Goal: Task Accomplishment & Management: Manage account settings

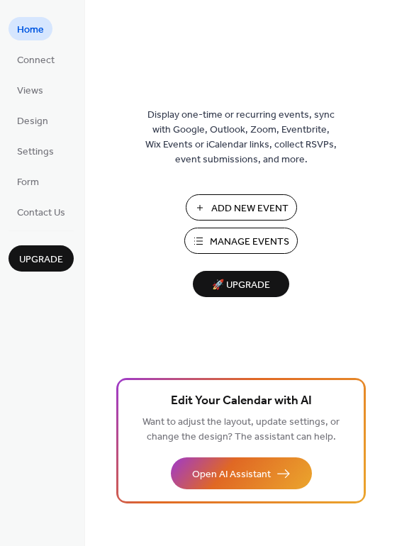
click at [270, 238] on span "Manage Events" at bounding box center [249, 242] width 79 height 15
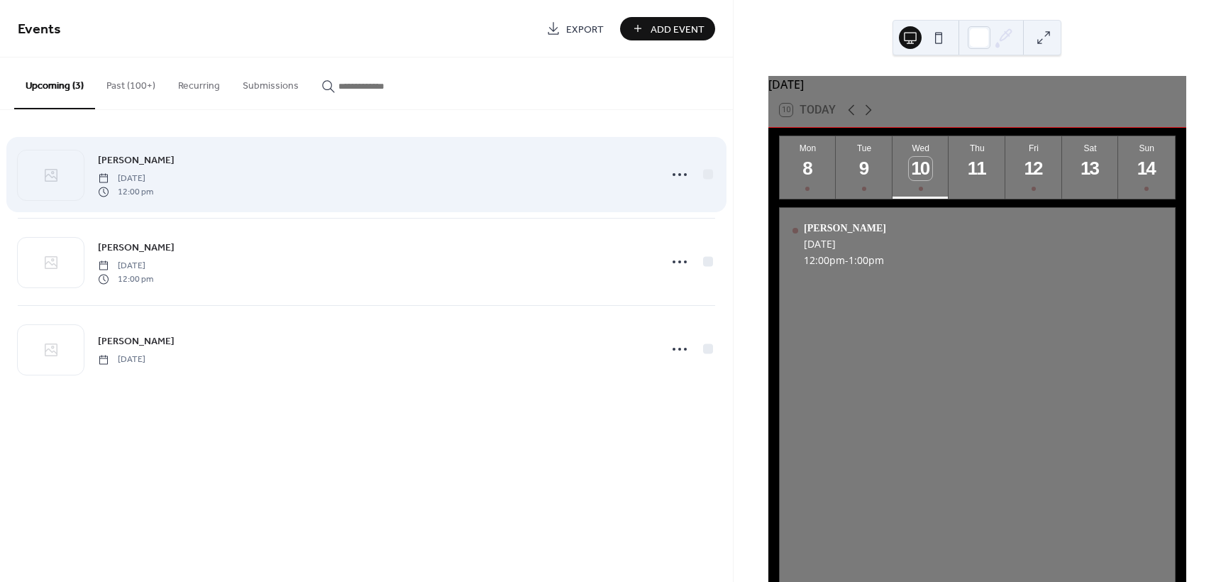
click at [507, 188] on div "[PERSON_NAME] [DATE] 12:00 pm" at bounding box center [374, 174] width 553 height 45
click at [673, 177] on icon at bounding box center [679, 174] width 23 height 23
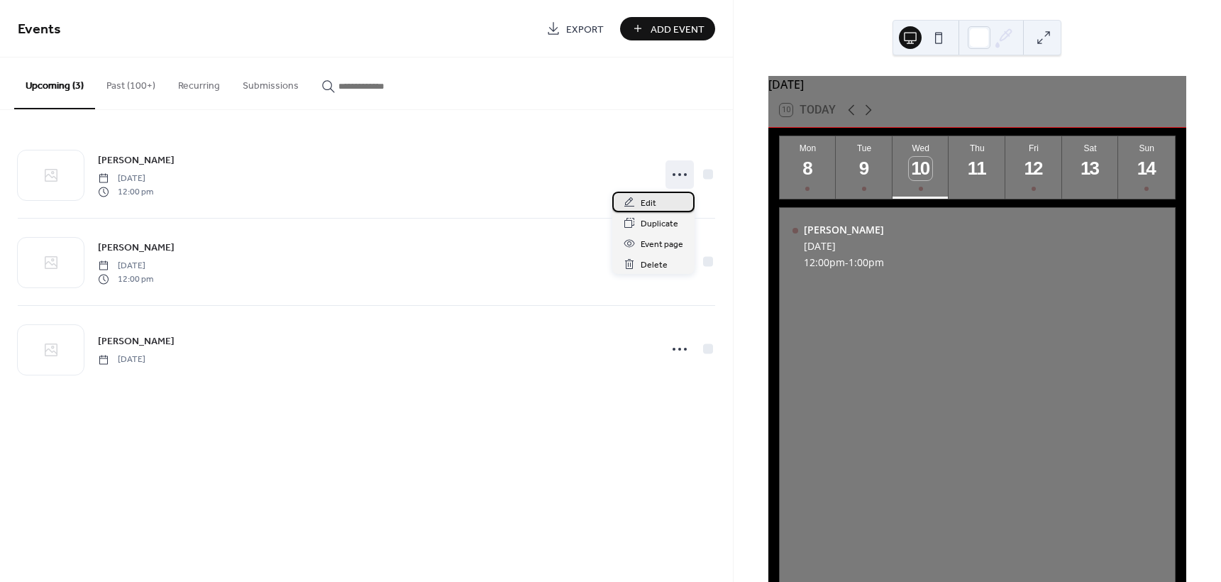
click at [657, 199] on div "Edit" at bounding box center [653, 202] width 82 height 21
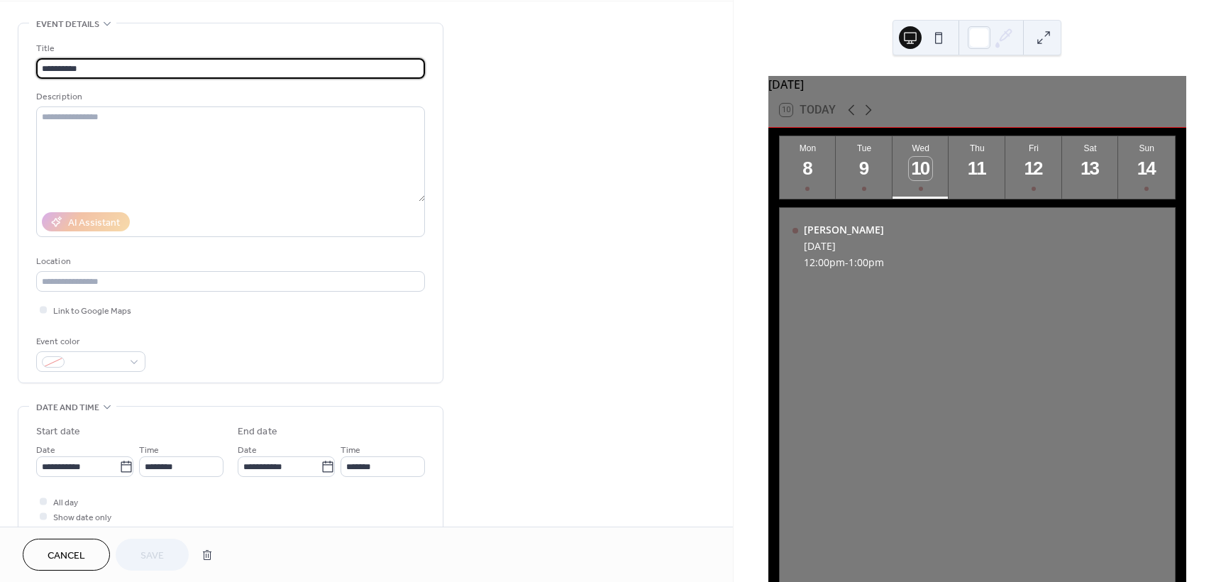
scroll to position [144, 0]
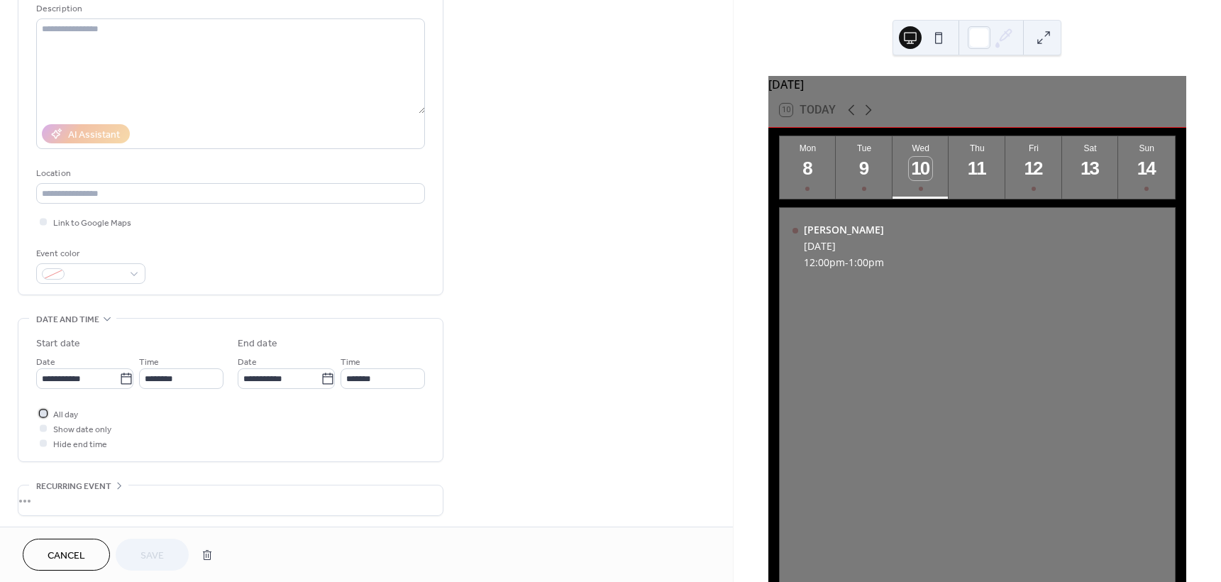
click at [41, 416] on div at bounding box center [43, 413] width 14 height 14
click at [145, 554] on span "Save" at bounding box center [151, 555] width 23 height 15
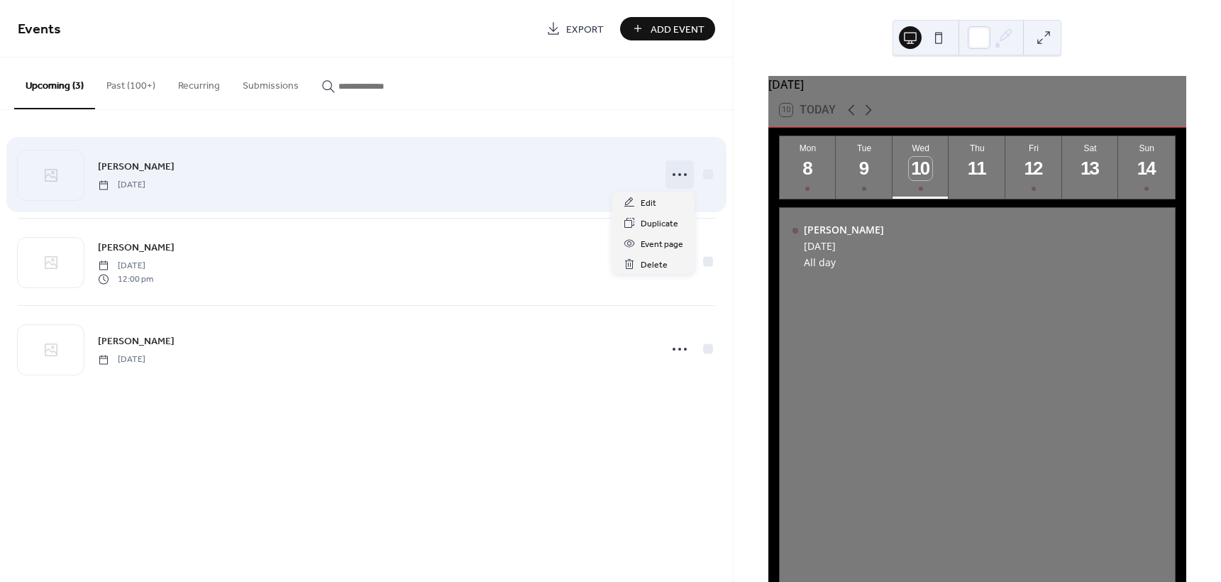
click at [682, 179] on icon at bounding box center [679, 174] width 23 height 23
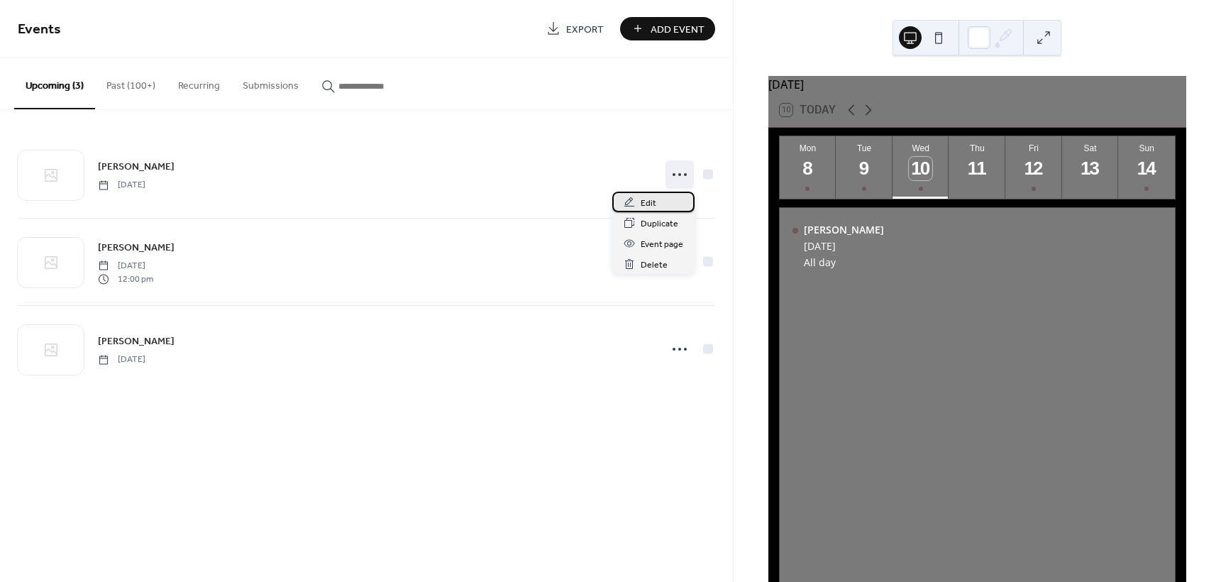
click at [658, 197] on div "Edit" at bounding box center [653, 202] width 82 height 21
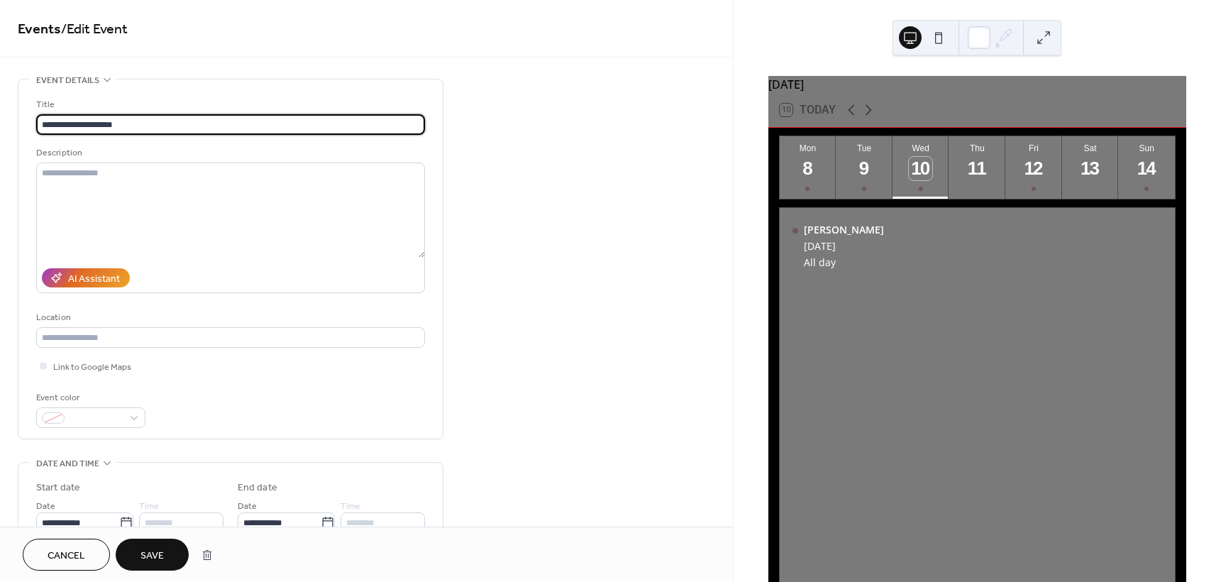
type input "**********"
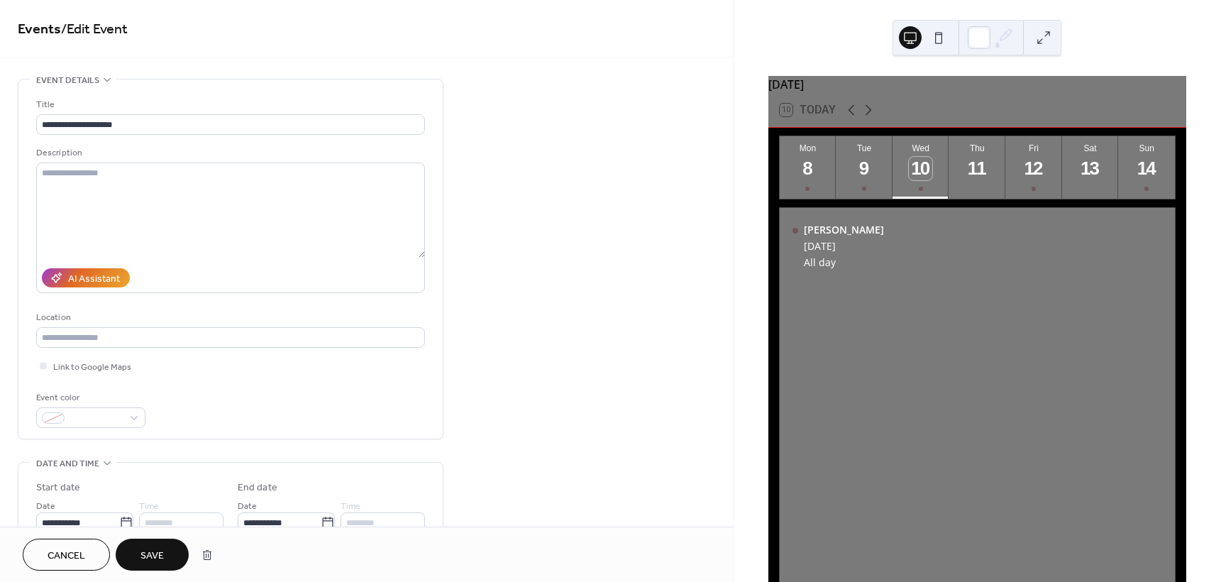
click at [172, 539] on button "Save" at bounding box center [152, 554] width 73 height 32
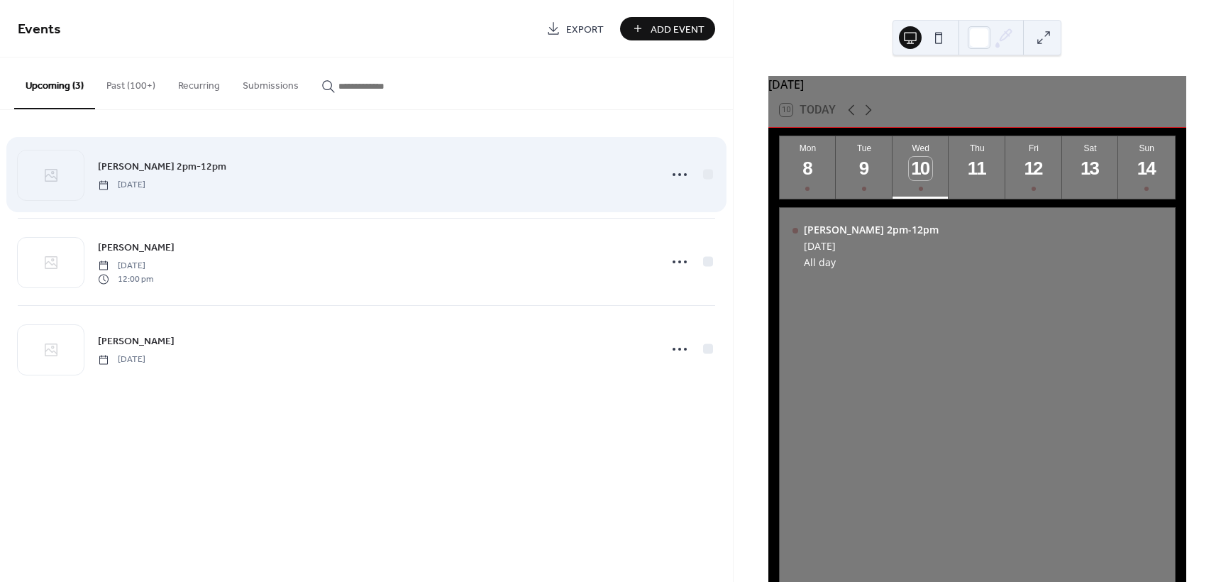
click at [145, 179] on span "[DATE]" at bounding box center [122, 185] width 48 height 13
click at [682, 173] on icon at bounding box center [679, 174] width 23 height 23
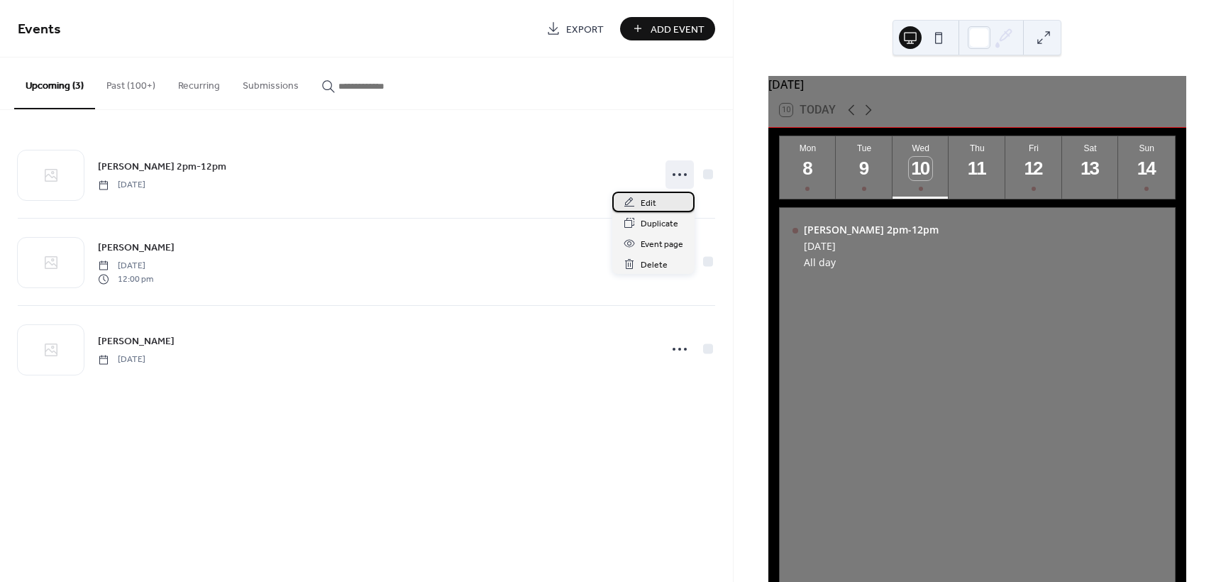
click at [654, 204] on span "Edit" at bounding box center [649, 203] width 16 height 15
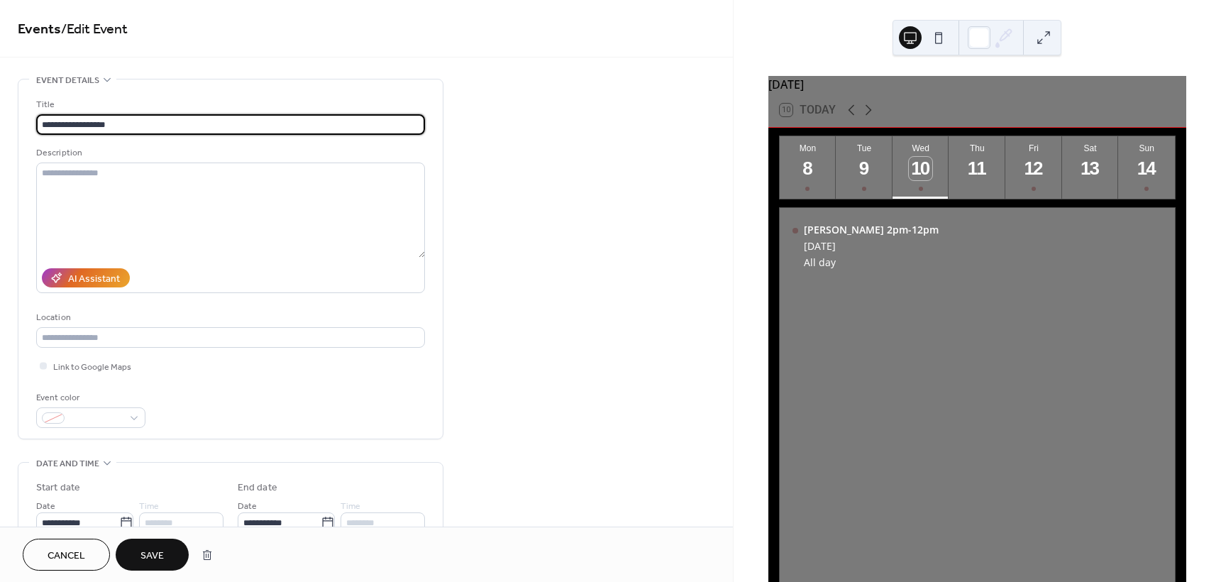
type input "**********"
click at [158, 554] on span "Save" at bounding box center [151, 555] width 23 height 15
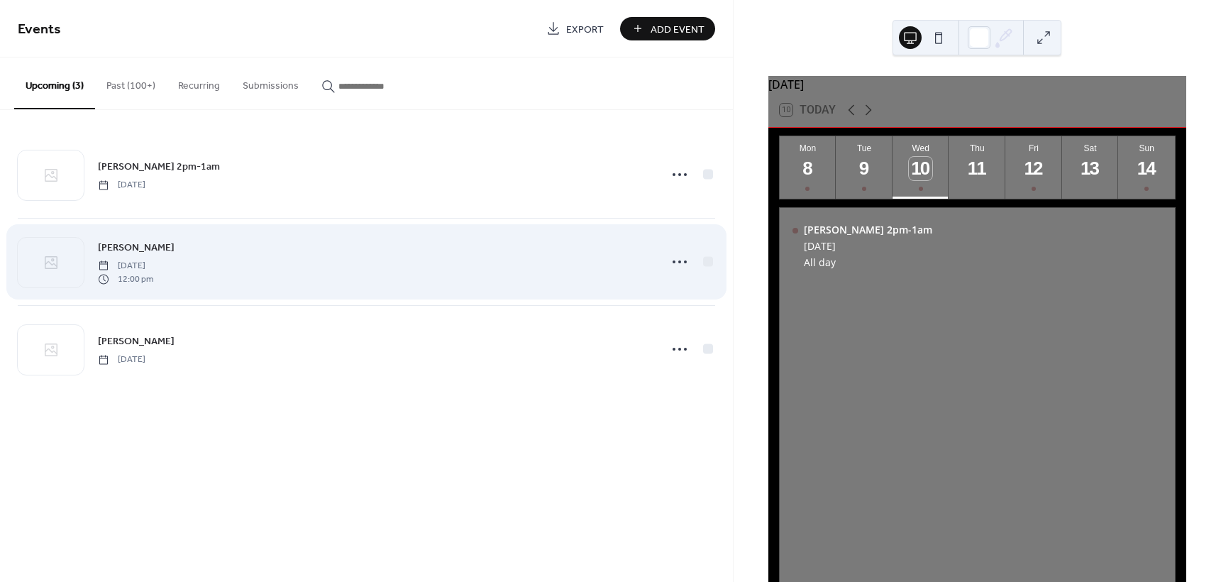
click at [684, 278] on div "Delilah INCALL [DATE] 12:00 pm" at bounding box center [366, 262] width 697 height 87
click at [675, 265] on icon at bounding box center [679, 261] width 23 height 23
click at [673, 260] on icon at bounding box center [679, 261] width 23 height 23
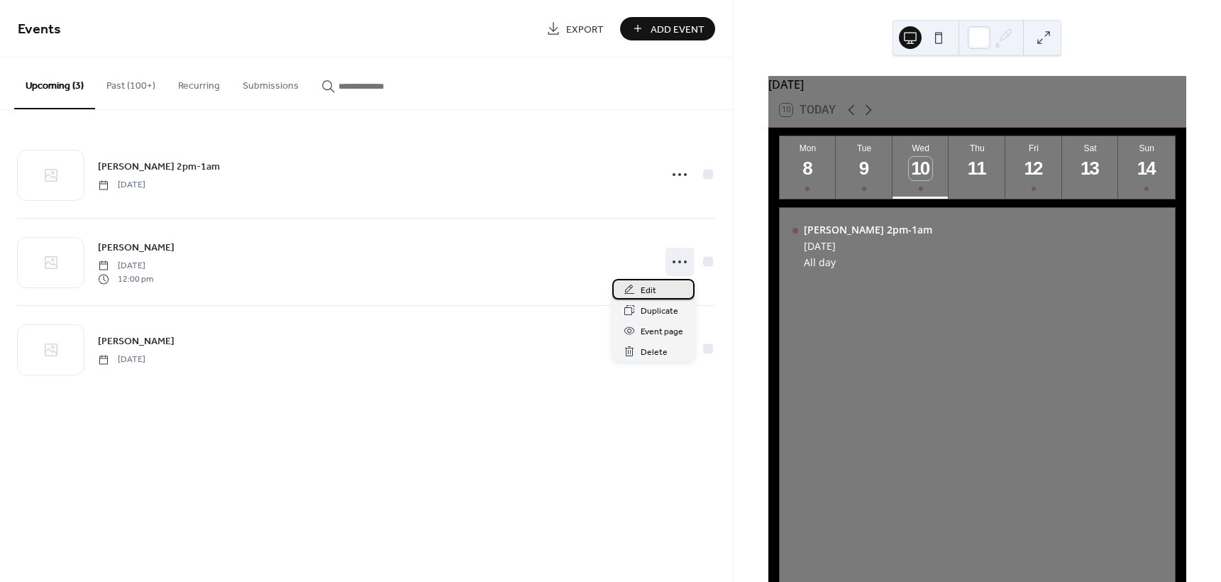
click at [636, 290] on div "Edit" at bounding box center [653, 289] width 82 height 21
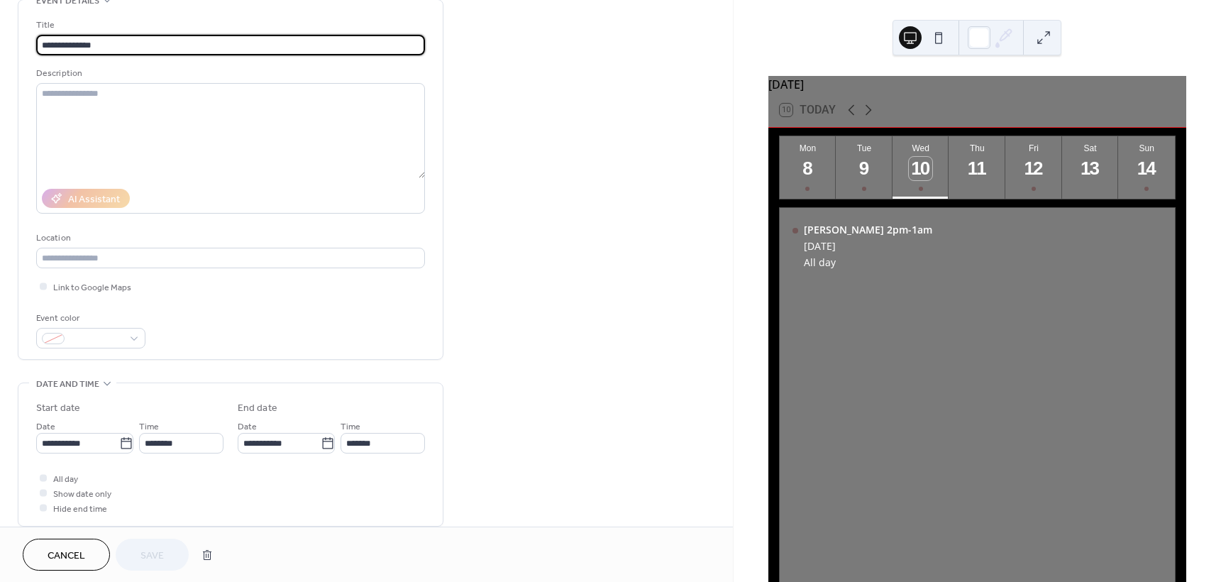
scroll to position [121, 0]
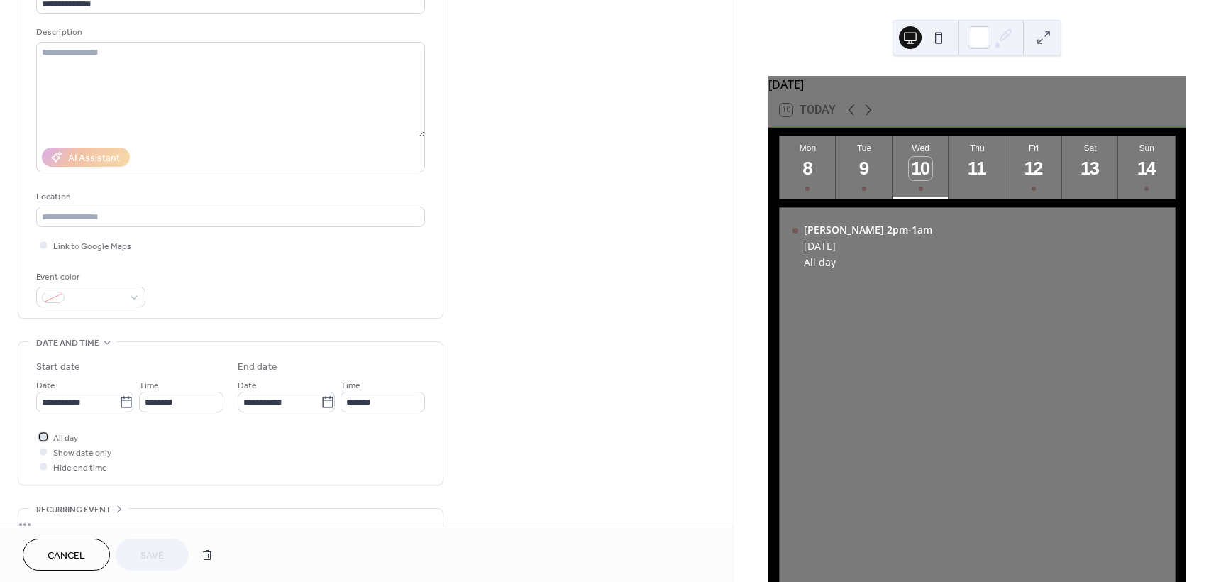
click at [49, 443] on div at bounding box center [43, 436] width 14 height 14
click at [130, 560] on button "Save" at bounding box center [152, 554] width 73 height 32
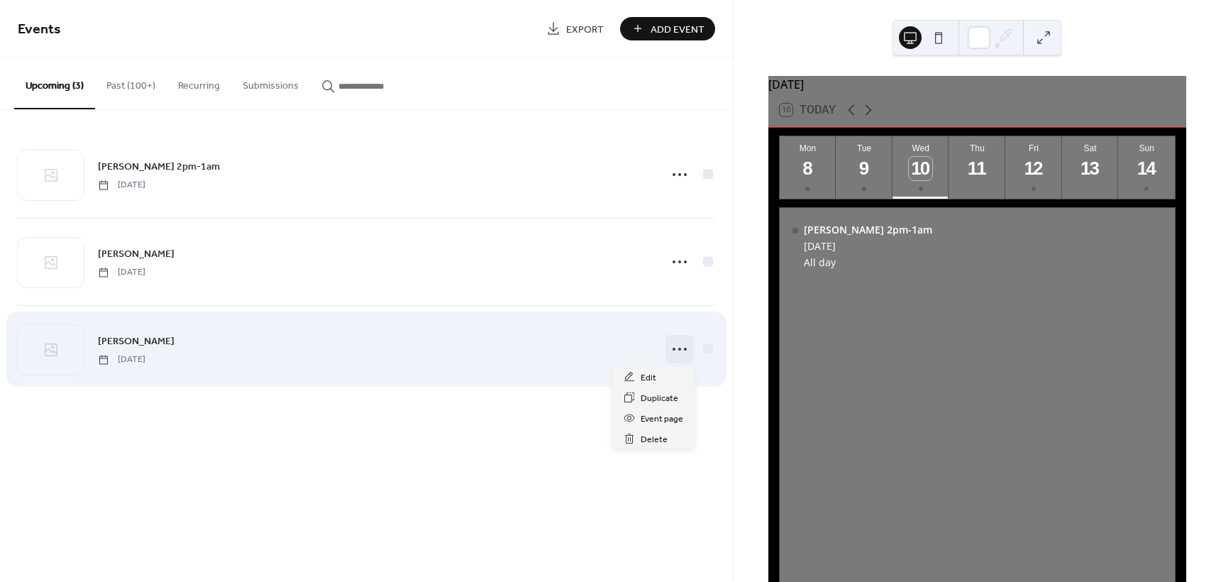
click at [670, 359] on icon at bounding box center [679, 349] width 23 height 23
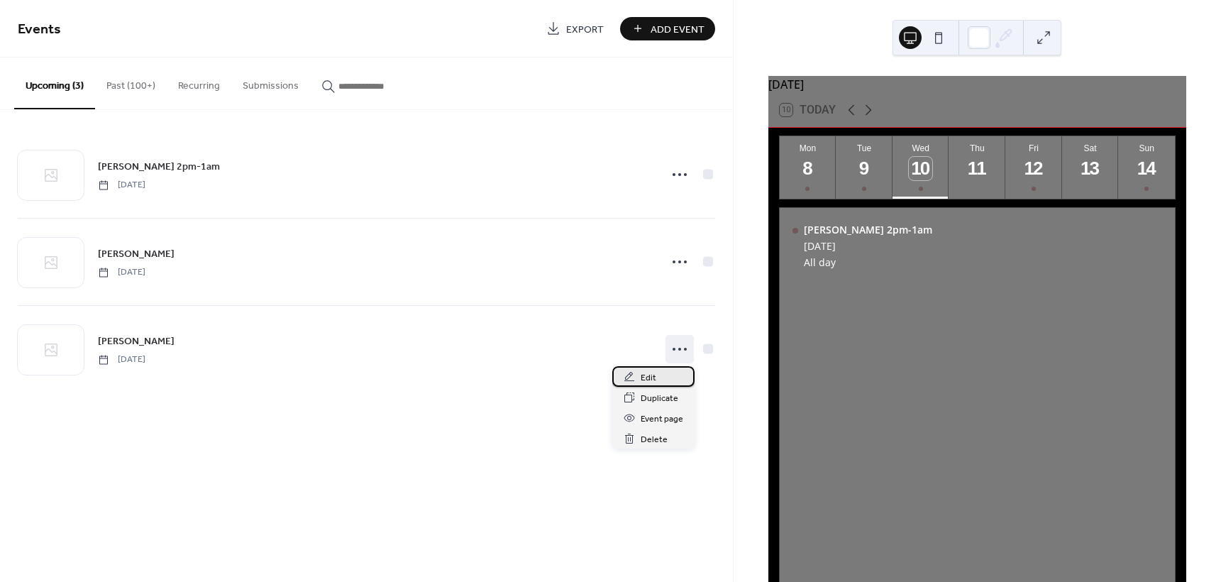
click at [641, 375] on span "Edit" at bounding box center [649, 377] width 16 height 15
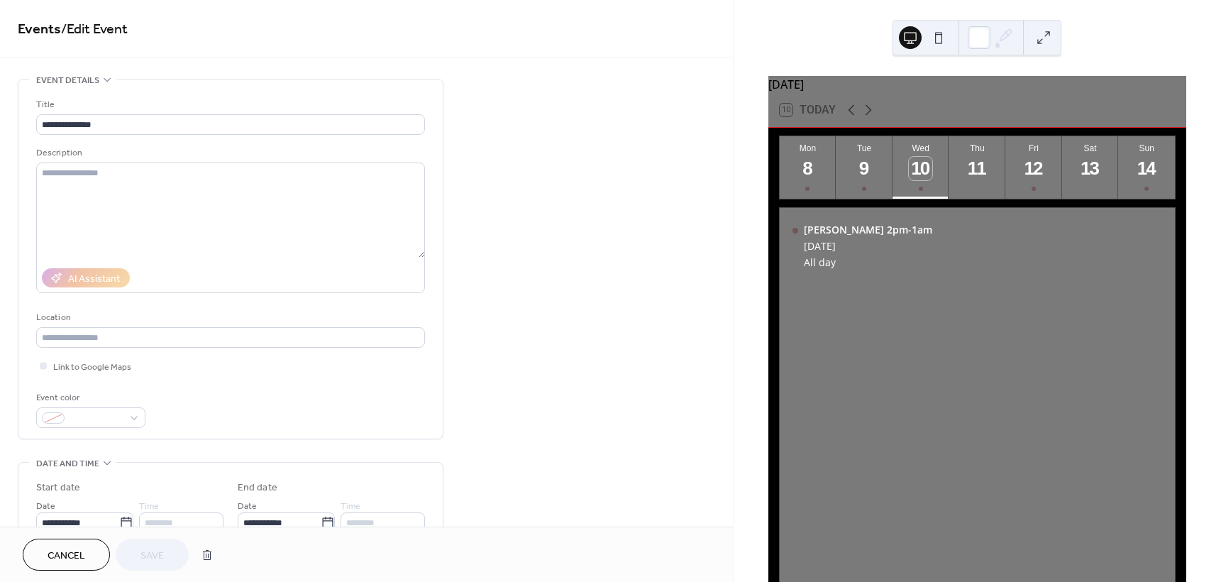
drag, startPoint x: 728, startPoint y: 248, endPoint x: 724, endPoint y: 267, distance: 19.5
click at [724, 267] on div "**********" at bounding box center [366, 503] width 733 height 849
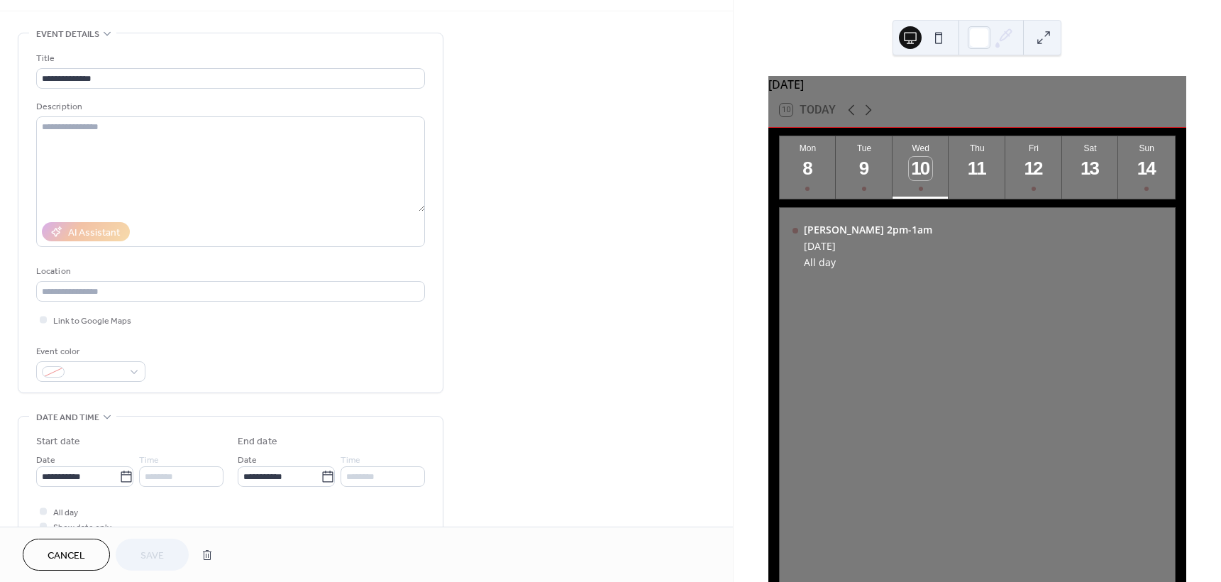
scroll to position [48, 0]
